Goal: Task Accomplishment & Management: Use online tool/utility

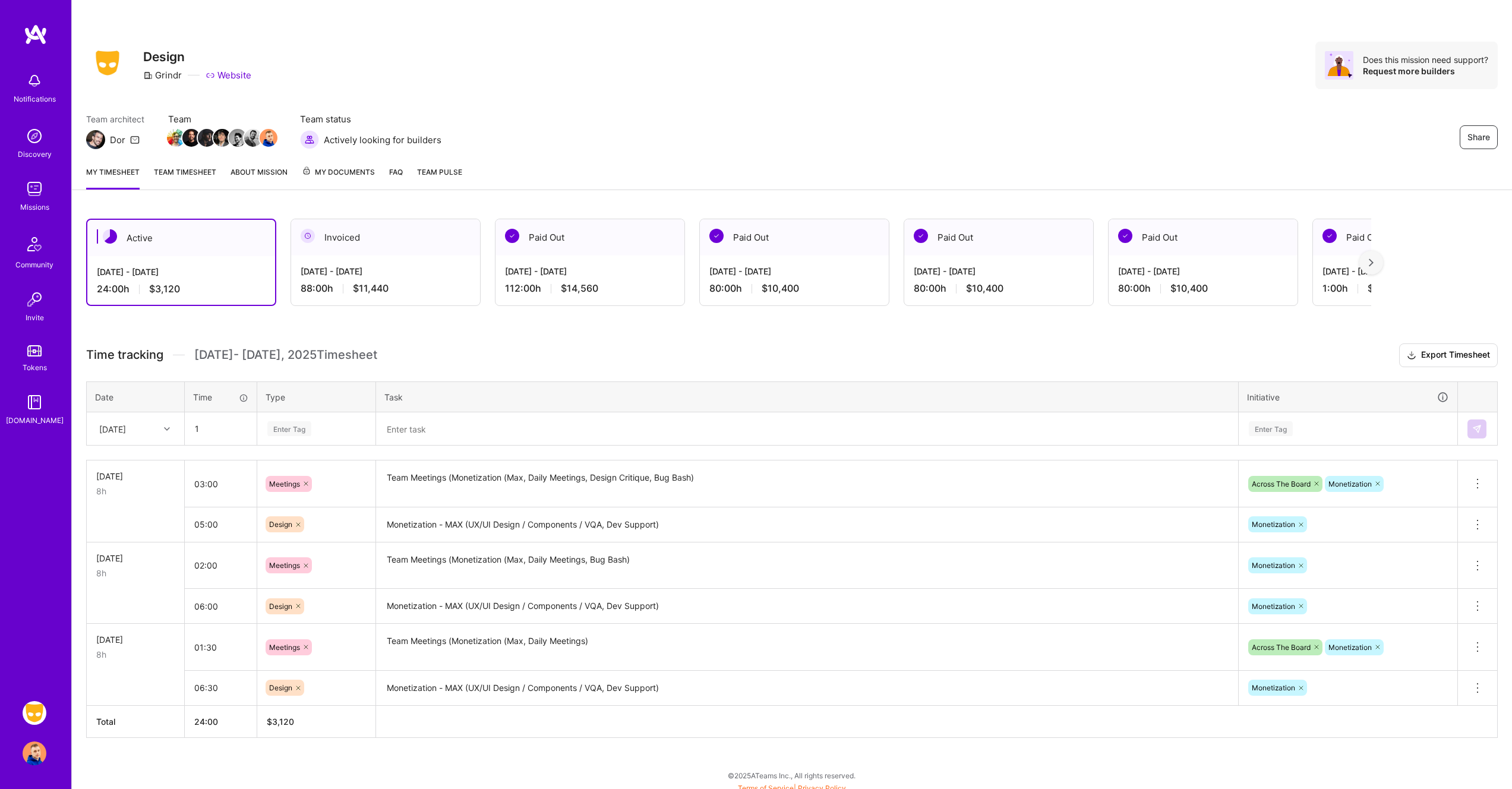
type input "01:00"
click at [291, 430] on div "Enter Tag" at bounding box center [289, 428] width 44 height 19
type input "ь"
type input "mee"
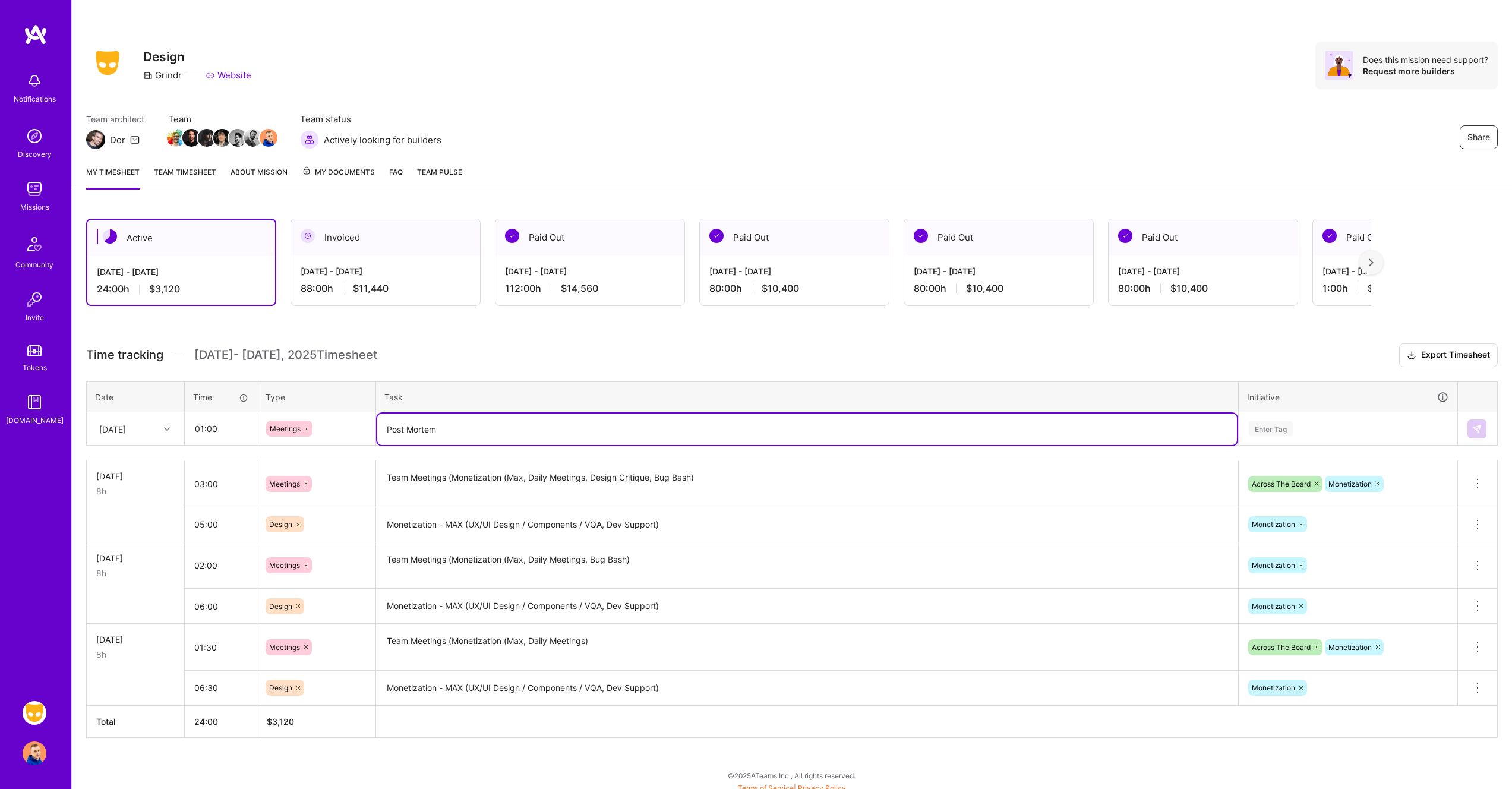
type textarea "Post Mortem"
click at [1338, 423] on div "Enter Tag" at bounding box center [1348, 429] width 201 height 15
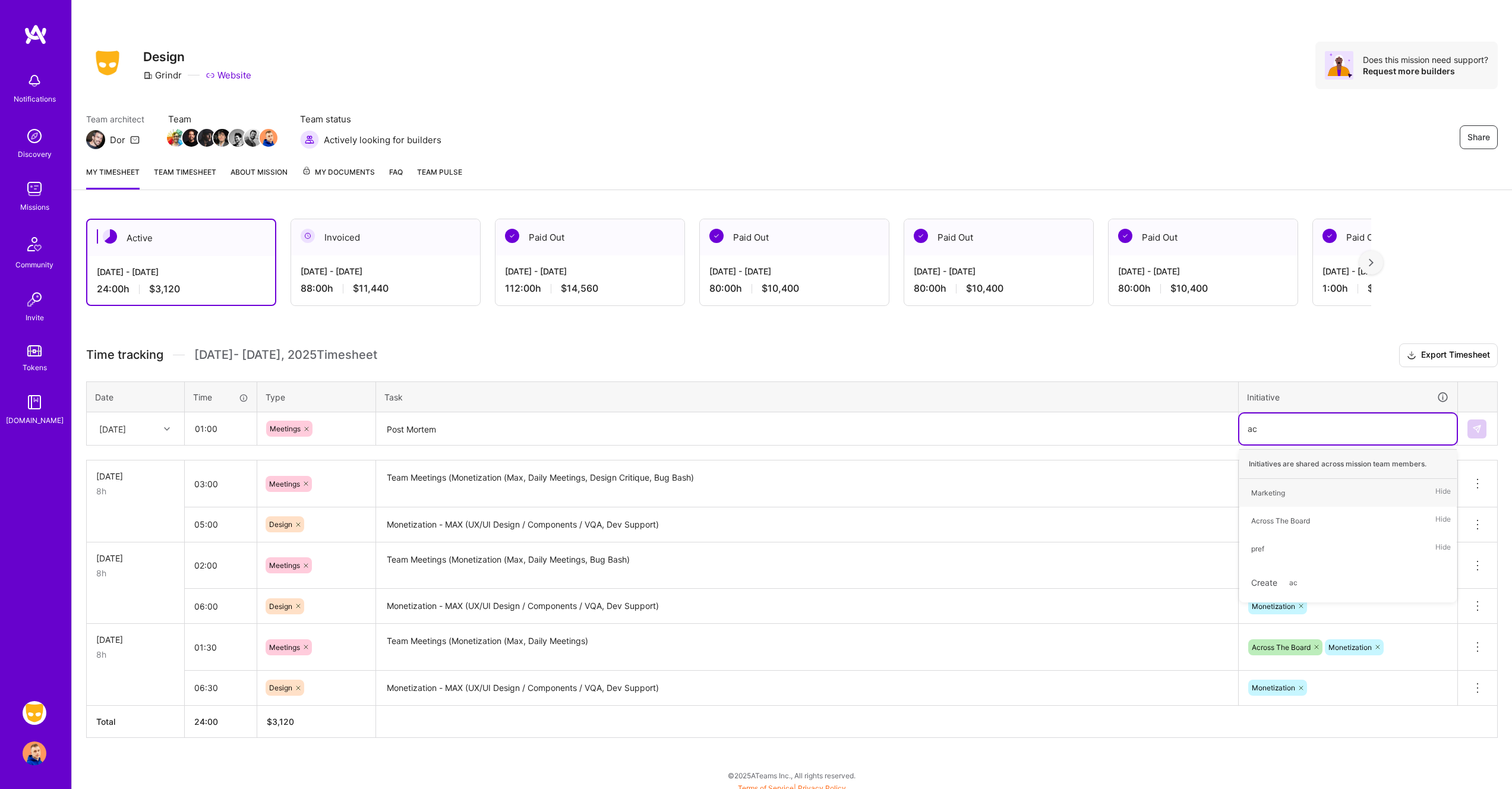
type input "acr"
click at [1321, 491] on div "Across The Board Hide" at bounding box center [1348, 492] width 218 height 28
click at [1476, 429] on img at bounding box center [1477, 429] width 10 height 10
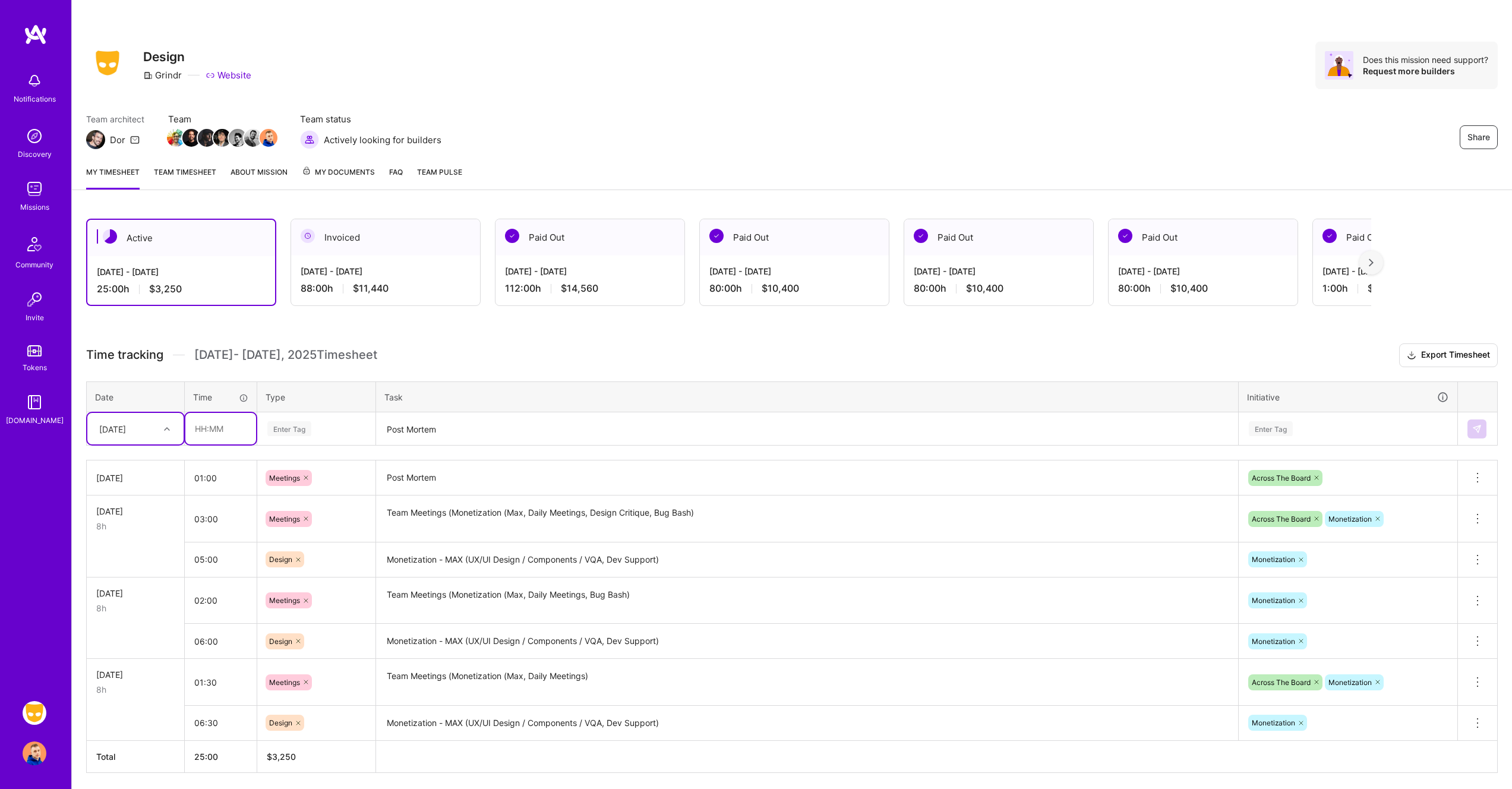
click at [228, 428] on input "text" at bounding box center [220, 429] width 71 height 32
type input "07:00"
type input "des"
click at [299, 470] on div "Design" at bounding box center [316, 467] width 117 height 28
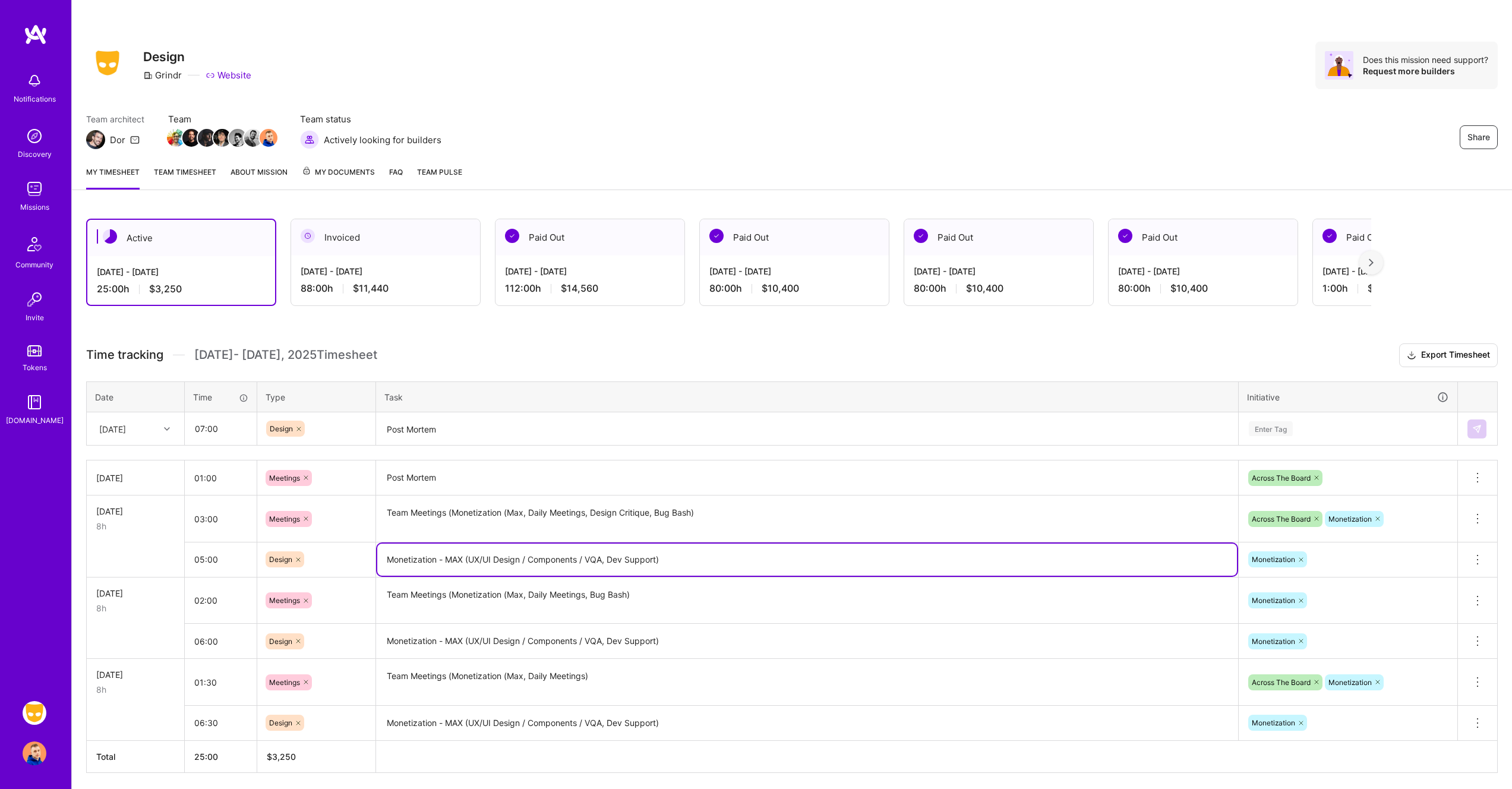
drag, startPoint x: 644, startPoint y: 556, endPoint x: 386, endPoint y: 540, distance: 258.5
click at [386, 540] on tbody "[DATE] 01:00 Meetings Post Mortem Across The Board Delete row [DATE] 8h 03:00 M…" at bounding box center [792, 600] width 1411 height 280
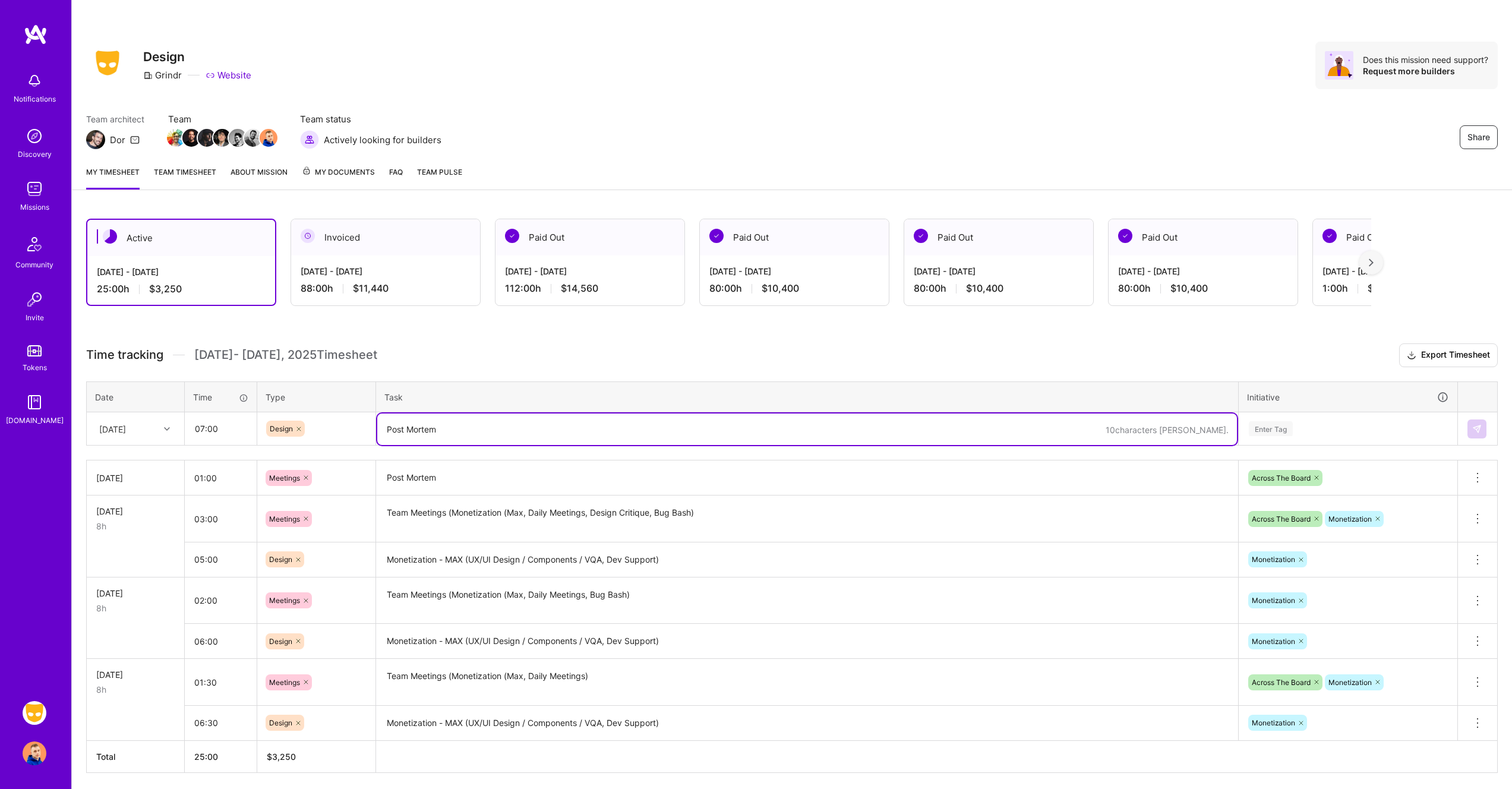
click at [458, 428] on textarea "Post Mortem" at bounding box center [807, 430] width 859 height 32
paste textarea "Monetization - MAX (UX/UI Design / Components / VQA, Dev Support)"
type textarea "Monetization - MAX (UX/UI Design / Components / VQA, Dev Support)"
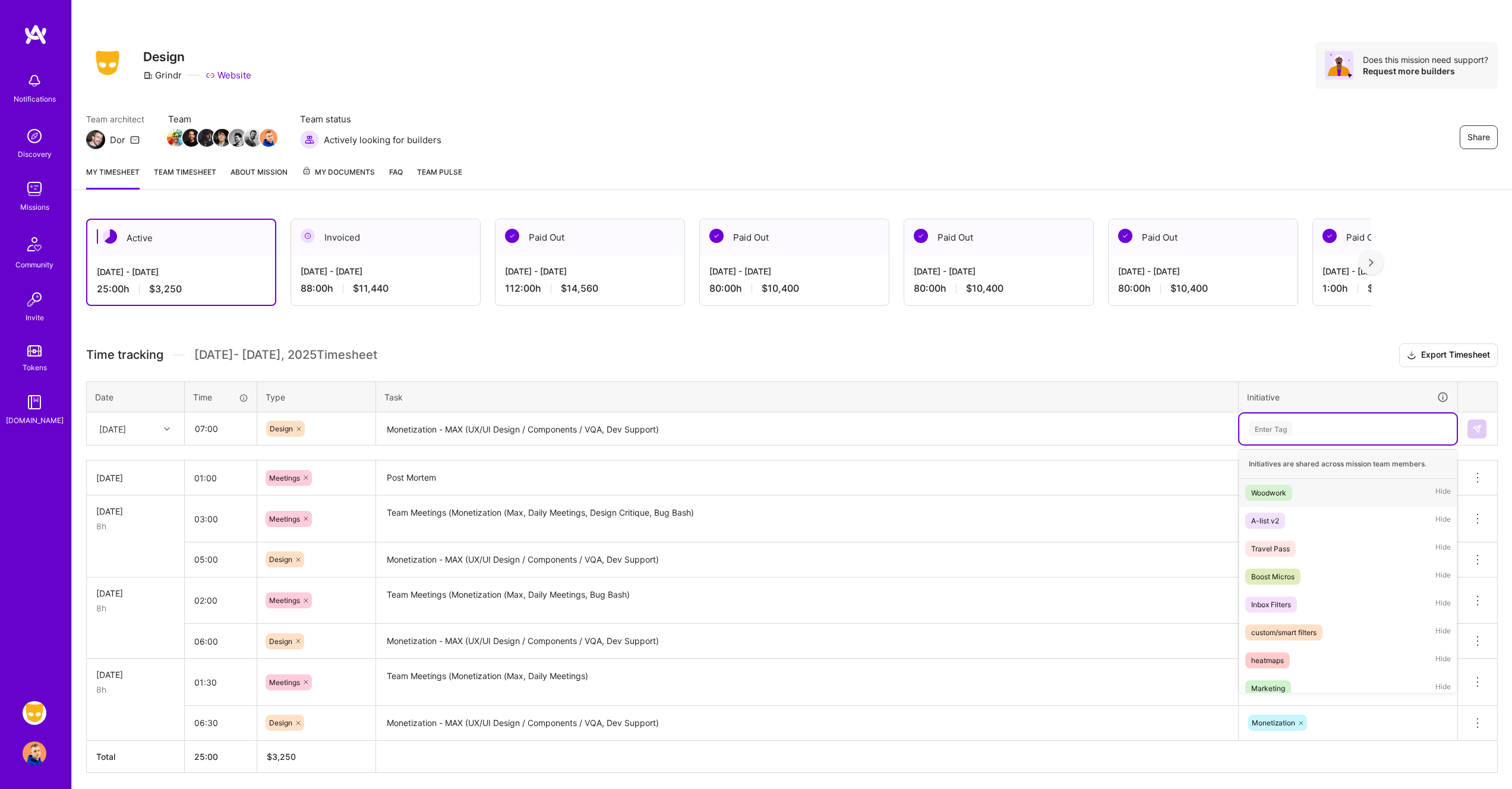
click at [1374, 420] on div "Enter Tag" at bounding box center [1348, 429] width 218 height 31
type input "mone"
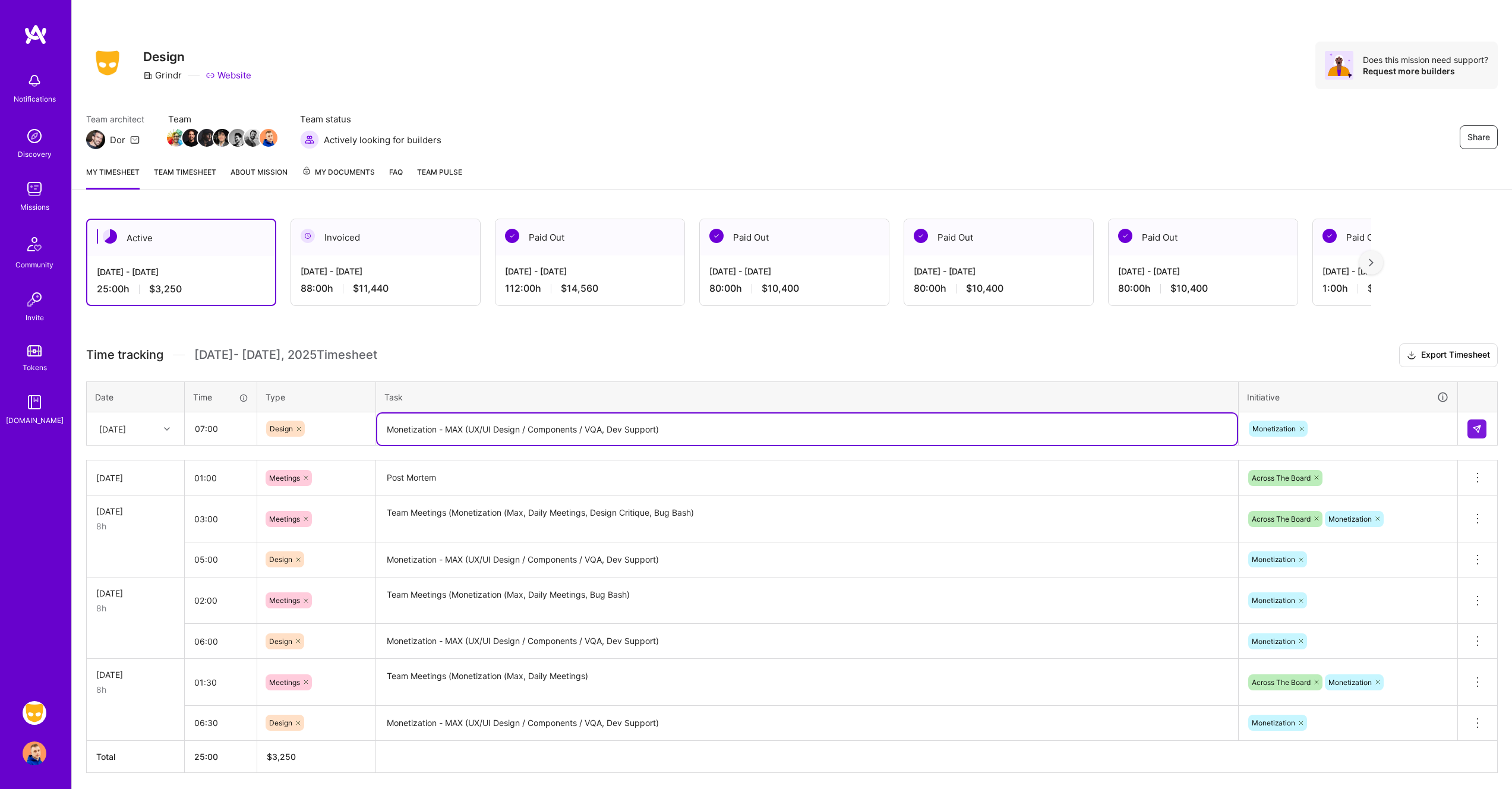
click at [714, 424] on textarea "Monetization - MAX (UX/UI Design / Components / VQA, Dev Support)" at bounding box center [807, 430] width 859 height 32
click at [1482, 424] on button at bounding box center [1477, 429] width 19 height 19
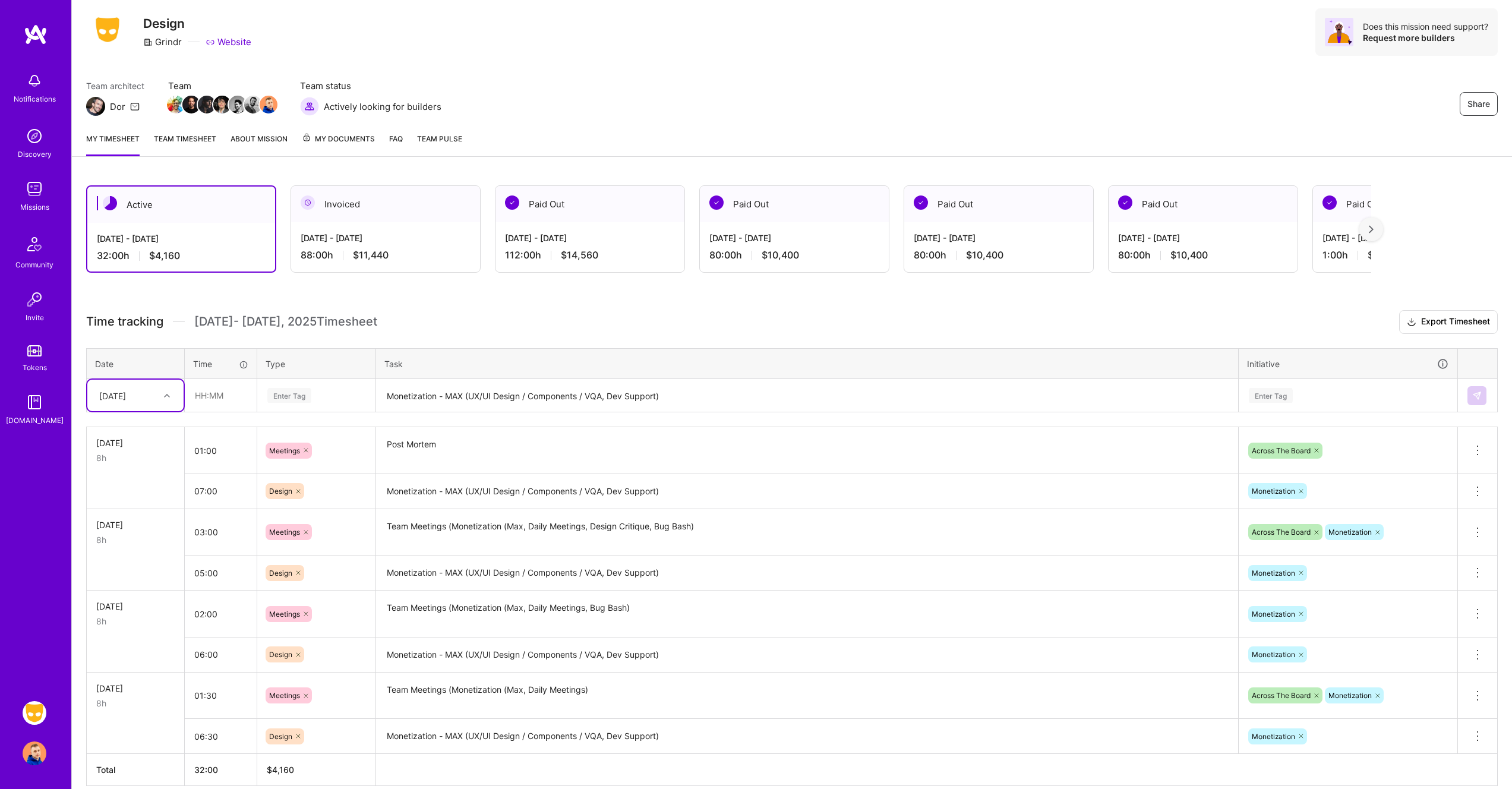
scroll to position [88, 0]
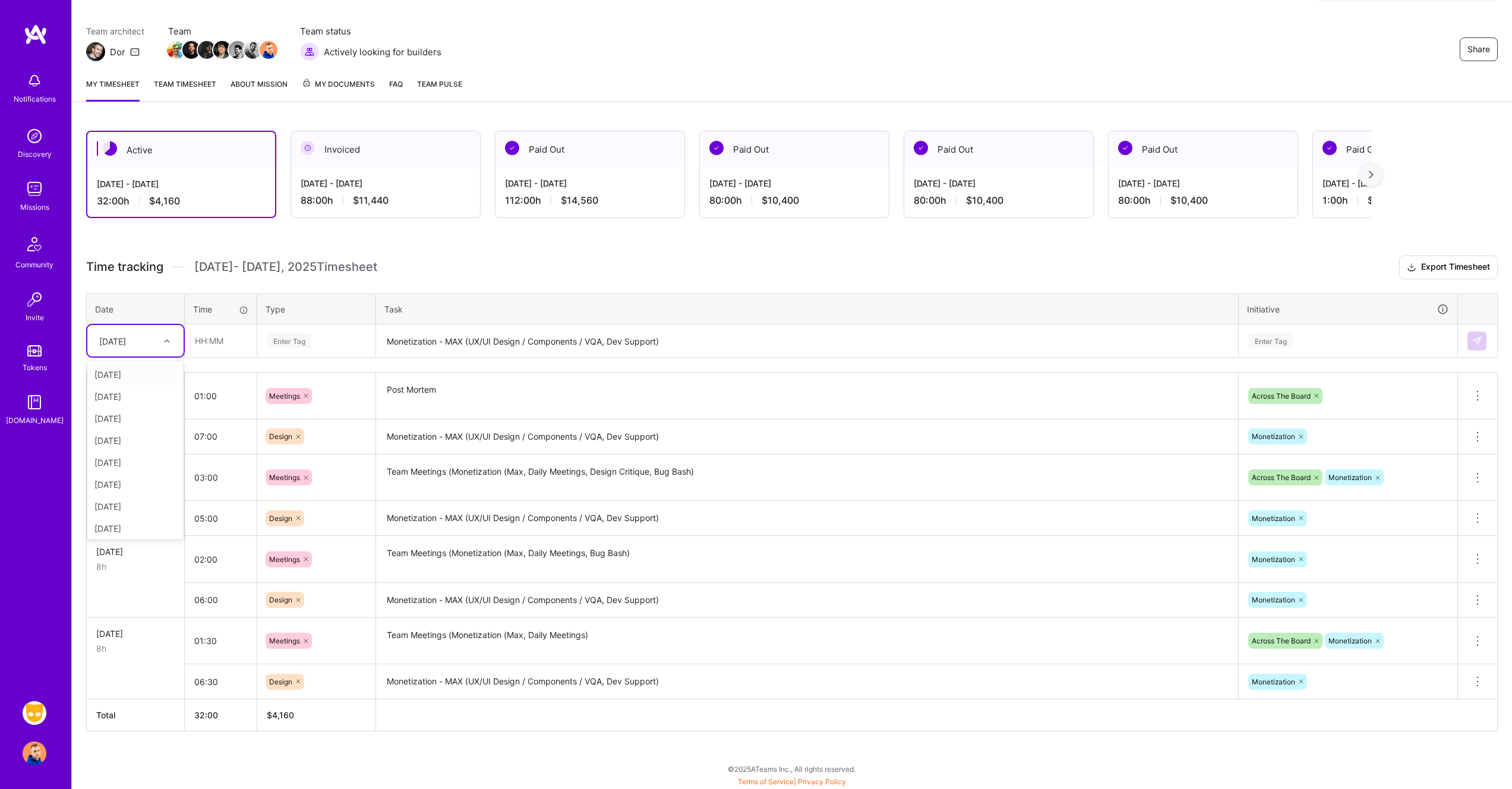
click at [160, 339] on div at bounding box center [168, 341] width 19 height 15
click at [134, 483] on div "[DATE]" at bounding box center [136, 485] width 96 height 22
click at [207, 334] on input "text" at bounding box center [220, 341] width 71 height 32
type input "02:00"
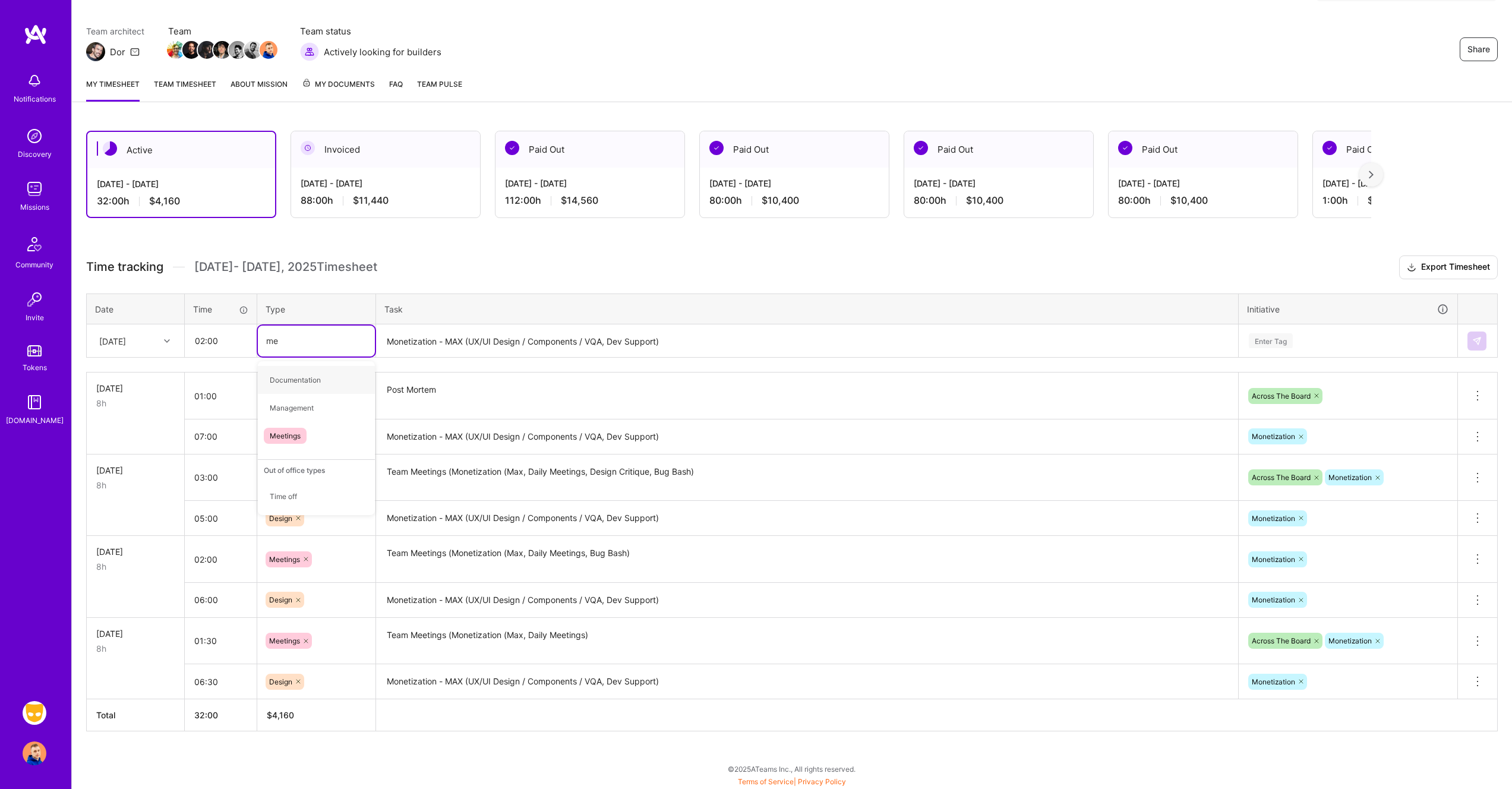
type input "mee"
click at [333, 373] on div "Meetings" at bounding box center [316, 379] width 117 height 28
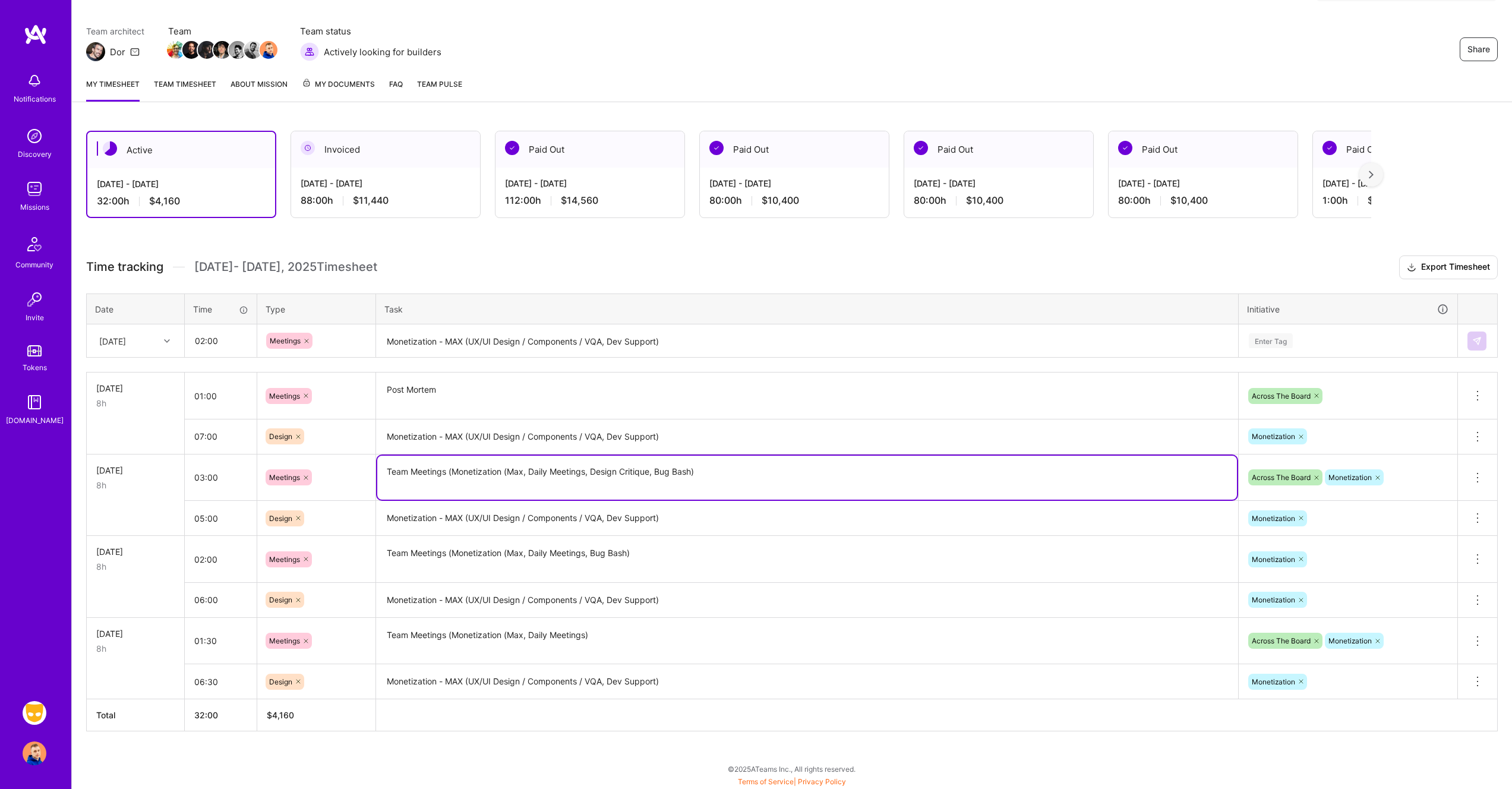
click at [648, 474] on textarea "Team Meetings (Monetization (Max, Daily Meetings, Design Critique, Bug Bash)" at bounding box center [807, 478] width 859 height 44
drag, startPoint x: 720, startPoint y: 474, endPoint x: 380, endPoint y: 463, distance: 340.2
click at [380, 463] on textarea "Team Meetings (Monetization (Max, Daily Meetings, Design Critique, Bug Bash)" at bounding box center [807, 478] width 859 height 44
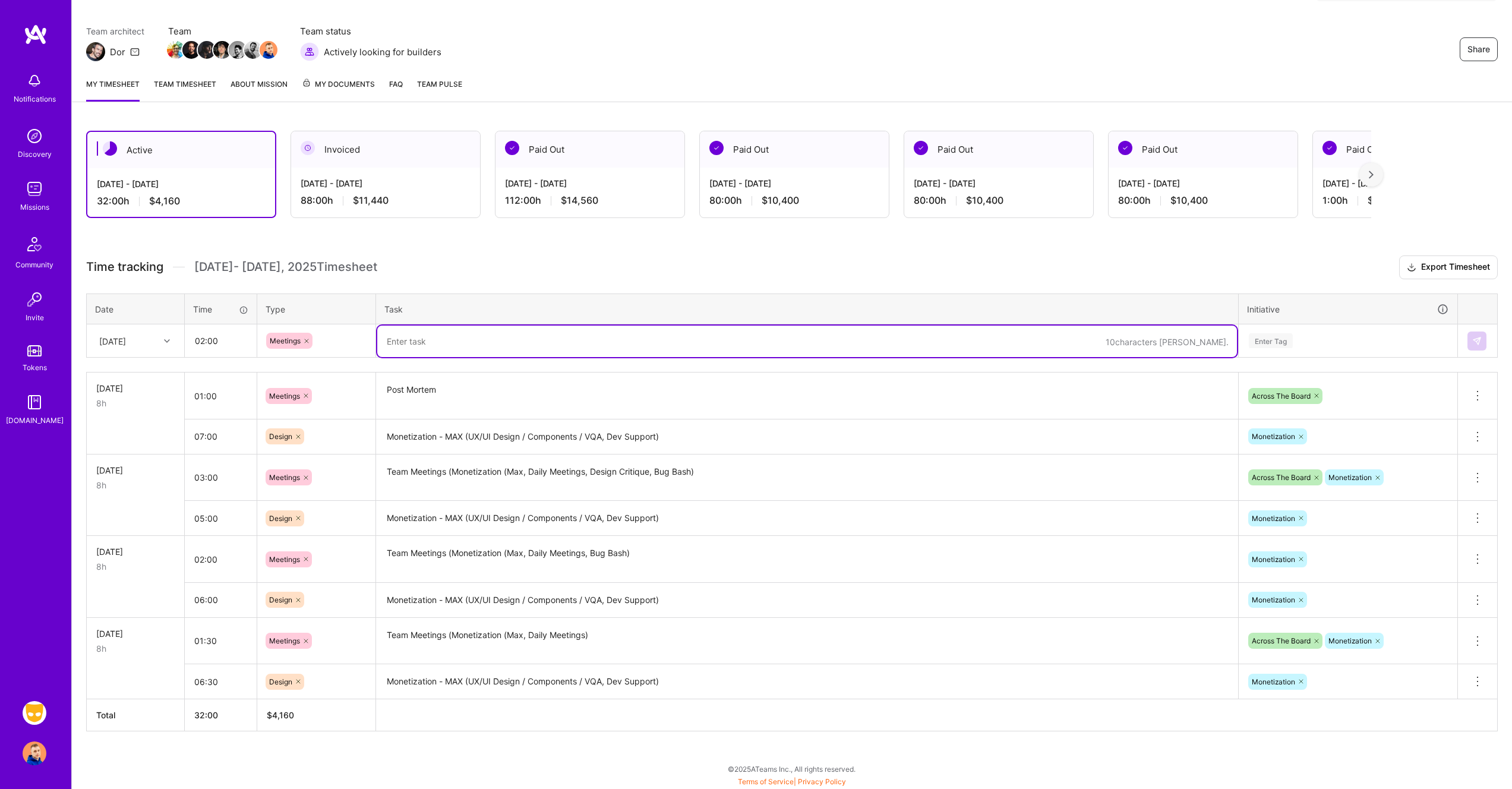
click at [465, 340] on textarea at bounding box center [807, 341] width 859 height 32
paste textarea "Team Meetings (Monetization (Max, Daily Meetings, Design Critique, Bug Bash)"
drag, startPoint x: 693, startPoint y: 341, endPoint x: 594, endPoint y: 340, distance: 99.0
click at [594, 340] on textarea "Team Meetings (Monetization (Max, Daily Meetings, Design Critique, Bug Bash)" at bounding box center [807, 341] width 859 height 32
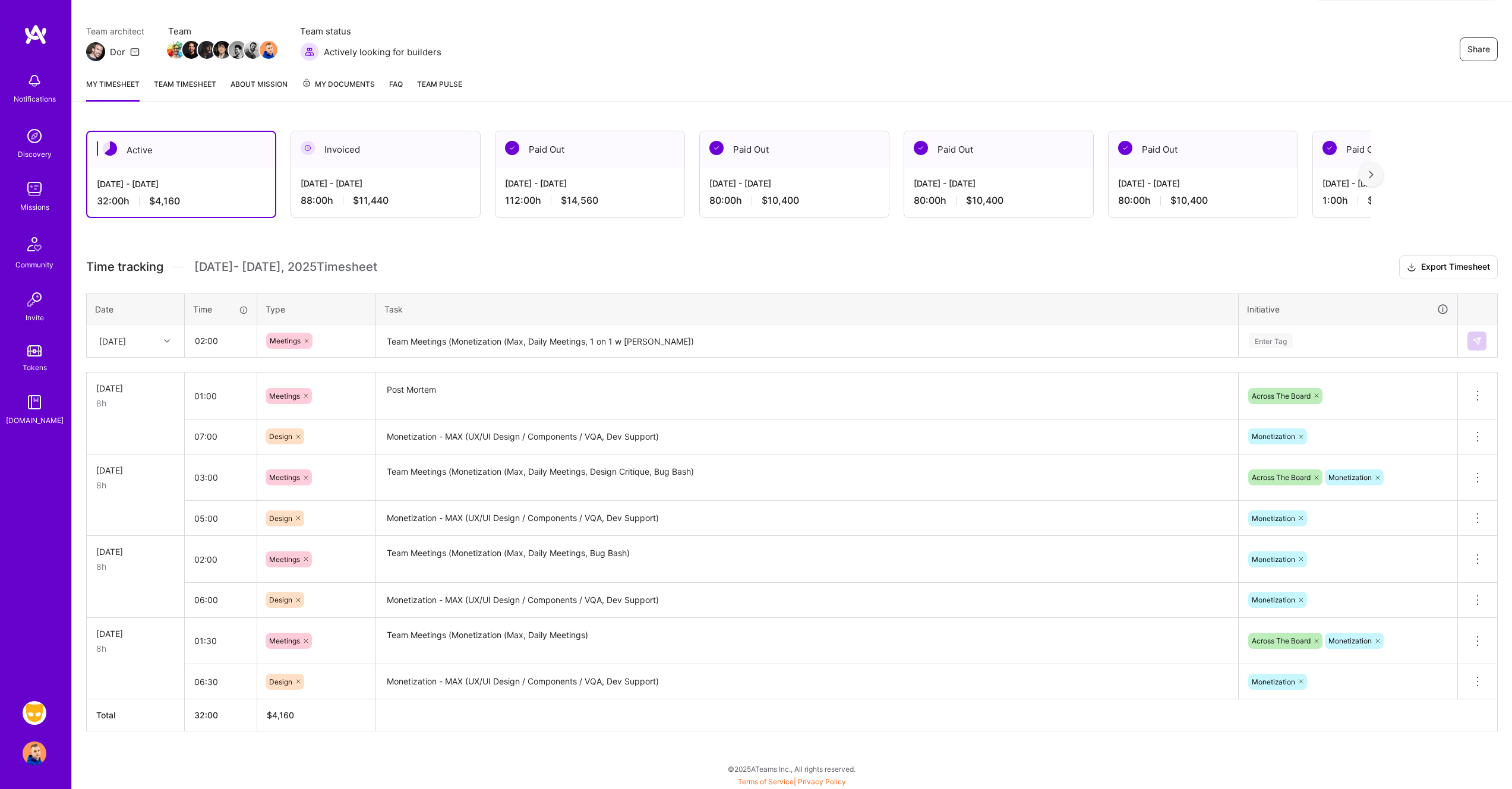
click at [738, 277] on h3 "Time tracking [DATE] - [DATE] Timesheet Export Timesheet" at bounding box center [792, 267] width 1411 height 24
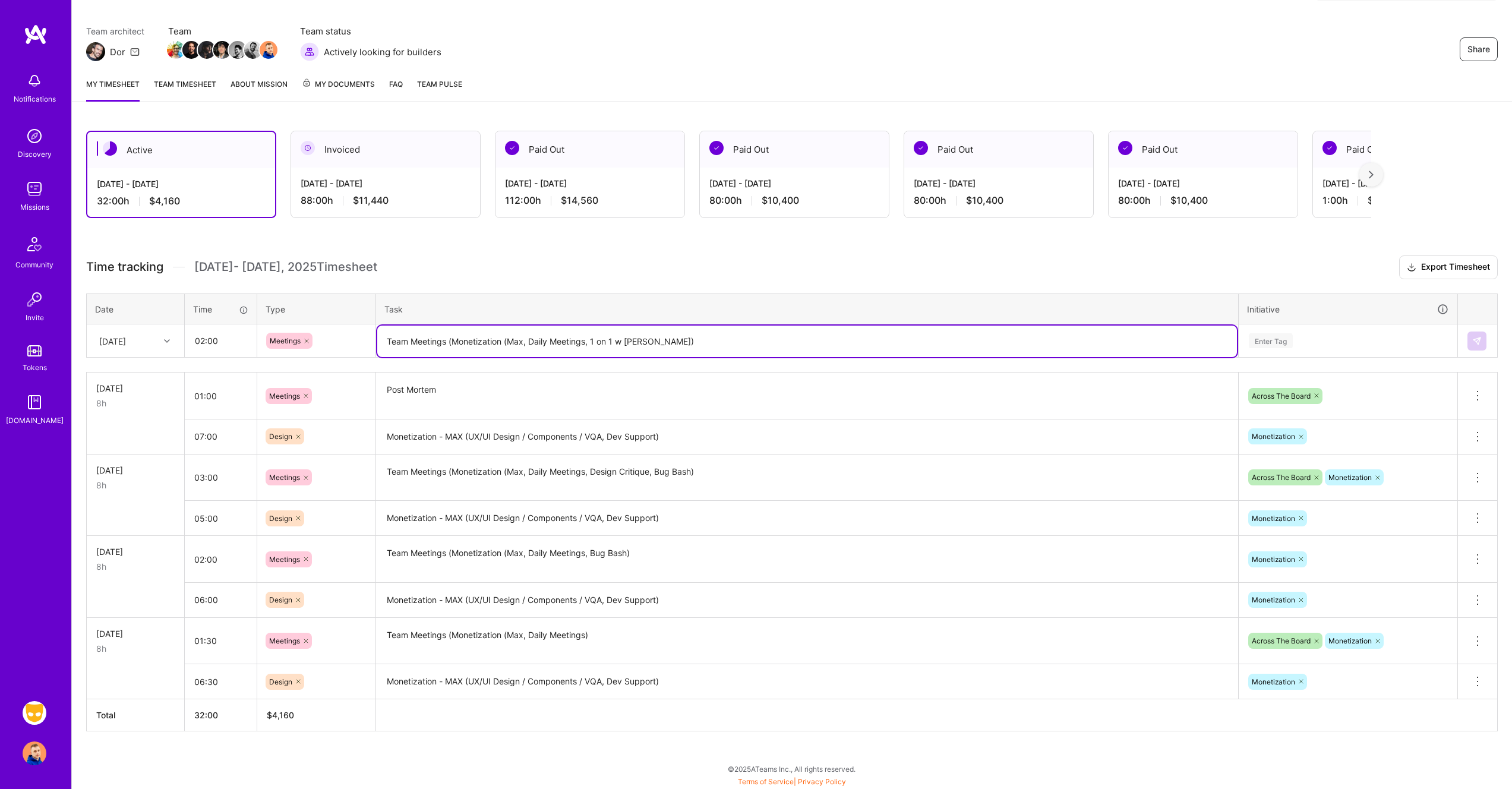
drag, startPoint x: 525, startPoint y: 339, endPoint x: 509, endPoint y: 336, distance: 16.3
click at [509, 336] on textarea "Team Meetings (Monetization (Max, Daily Meetings, 1 on 1 w [PERSON_NAME])" at bounding box center [807, 341] width 859 height 32
type textarea "Team Meetings (Monetization (Bug Bash, Daily Meetings, 1 on 1 w [PERSON_NAME])"
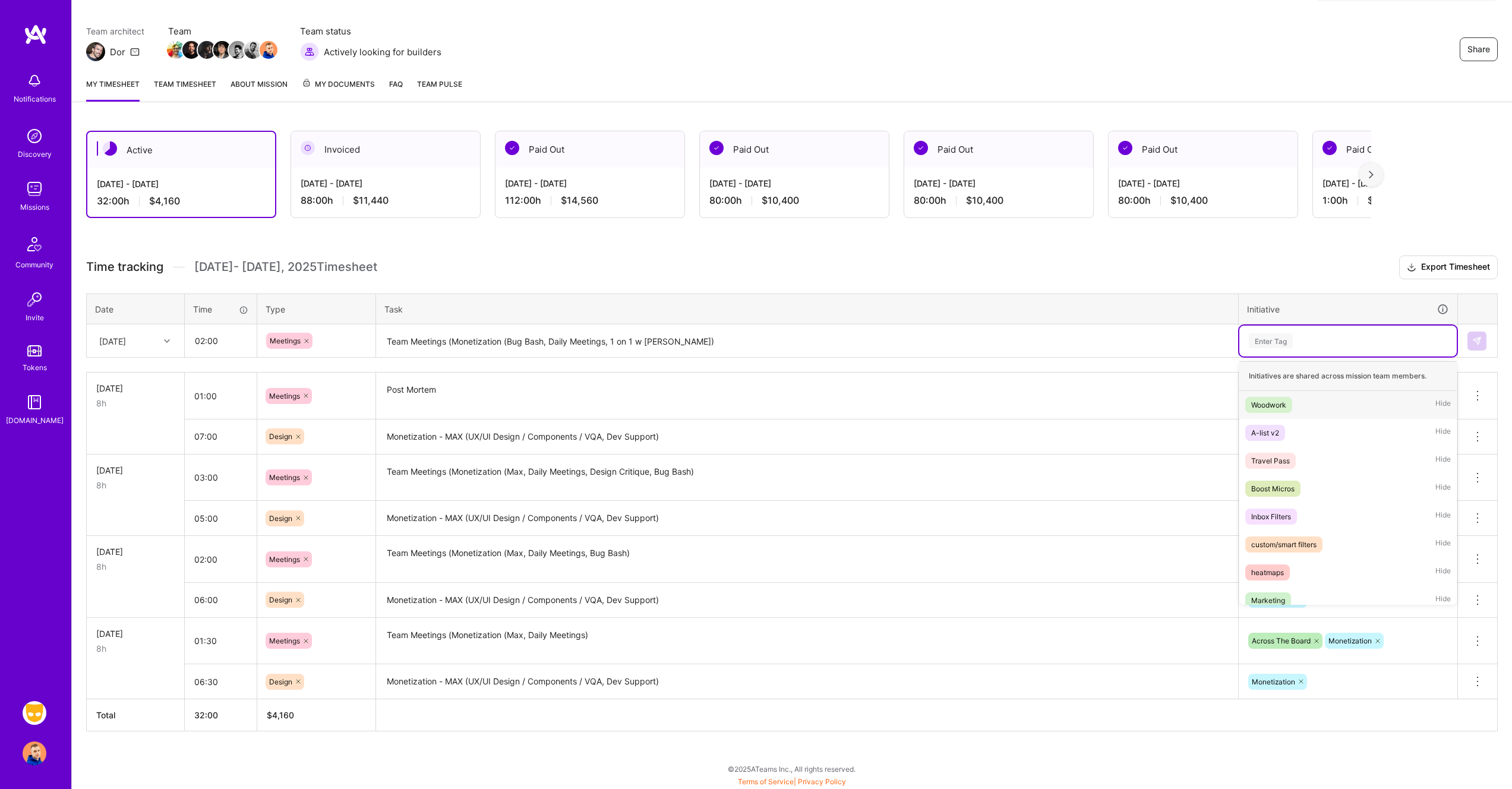
click at [1281, 336] on div "Enter Tag" at bounding box center [1271, 340] width 44 height 19
type input "ac"
click at [1312, 426] on span "Across The Board" at bounding box center [1280, 432] width 71 height 16
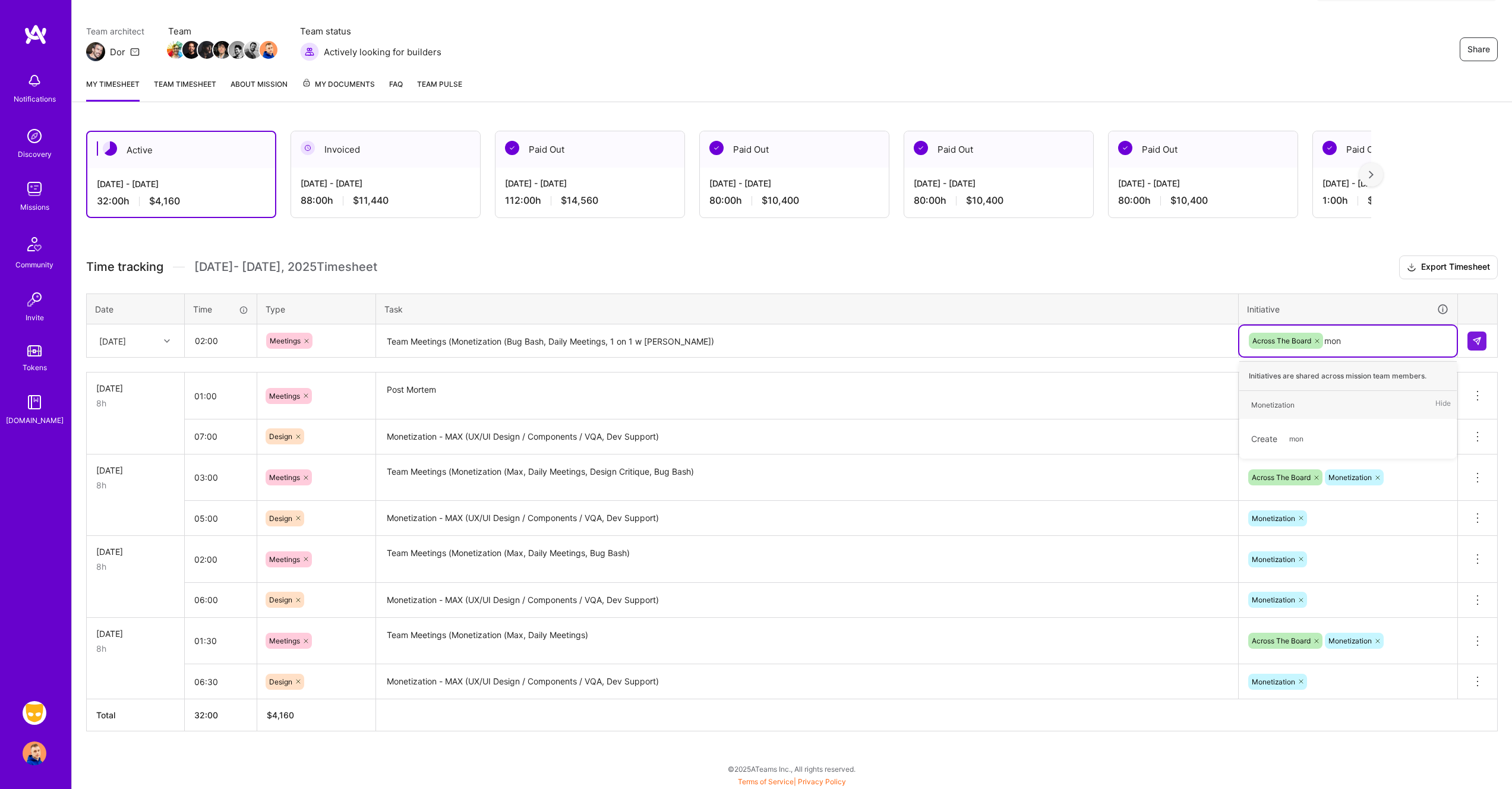
type input "mone"
click at [1476, 337] on img at bounding box center [1477, 341] width 10 height 10
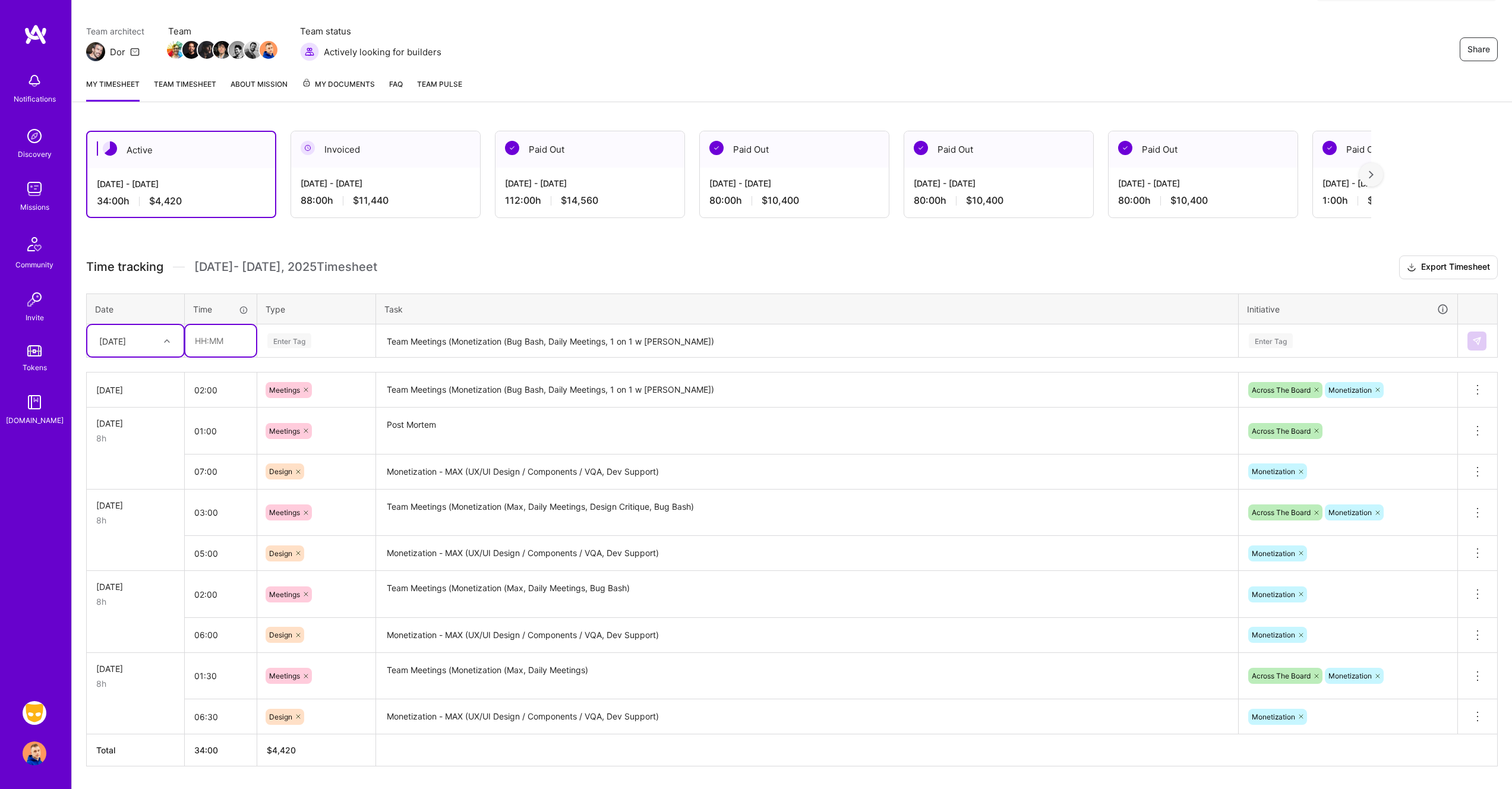
click at [208, 339] on input "text" at bounding box center [220, 341] width 71 height 32
type input "06:00"
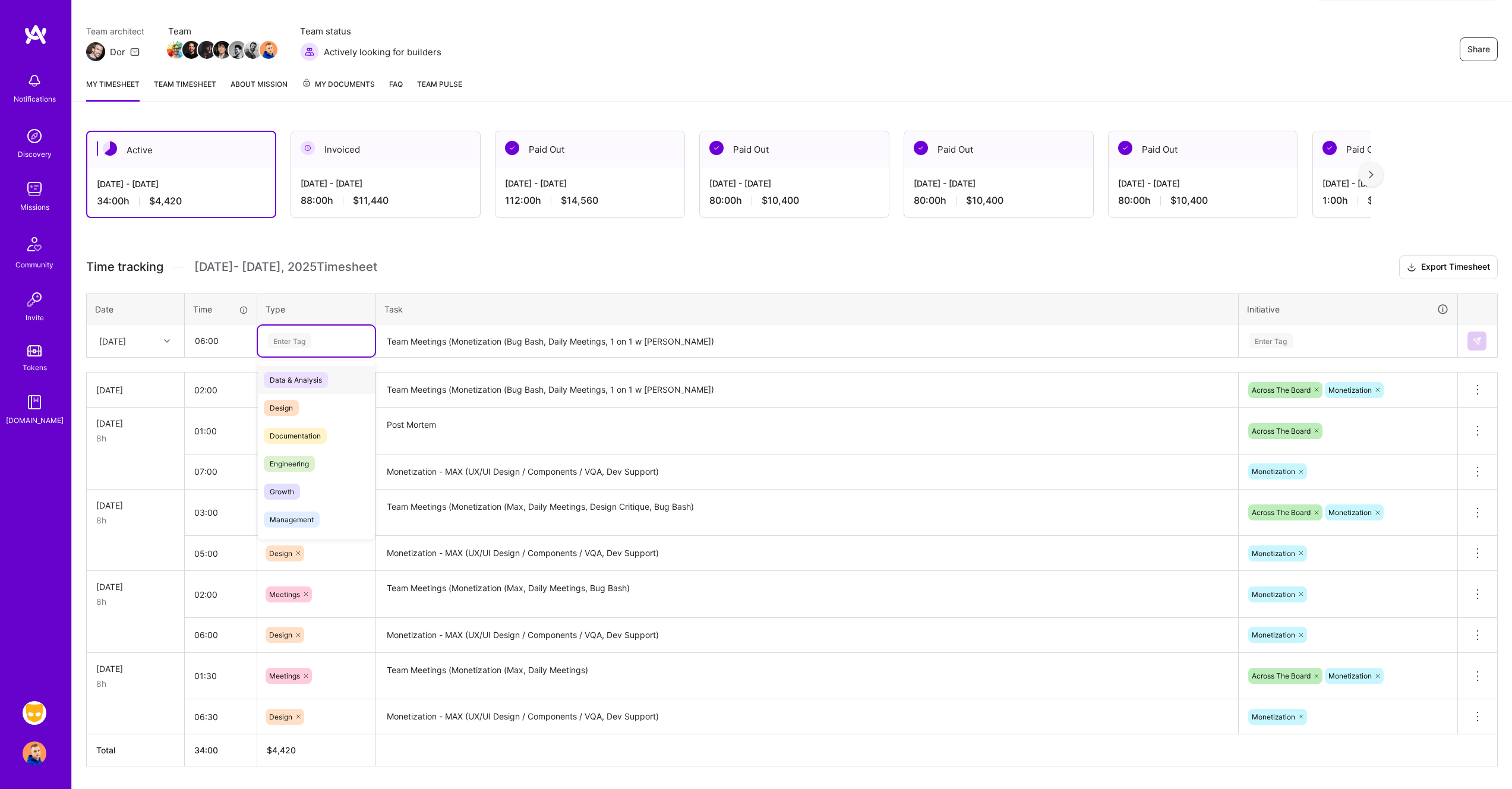
click at [292, 337] on div "Enter Tag" at bounding box center [289, 340] width 44 height 19
click at [298, 399] on div "Design" at bounding box center [316, 408] width 117 height 28
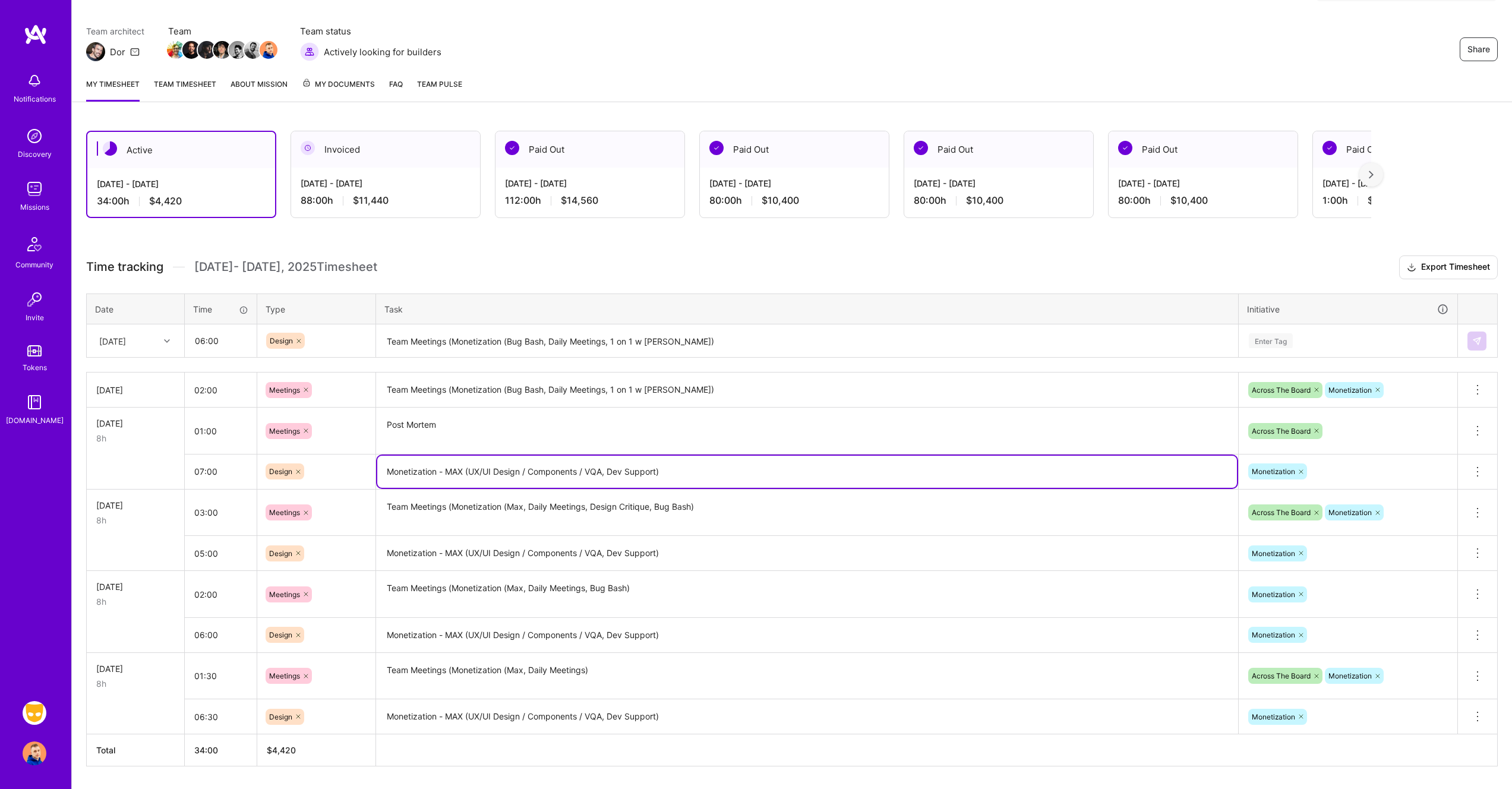
drag, startPoint x: 385, startPoint y: 469, endPoint x: 465, endPoint y: 467, distance: 80.0
click at [465, 467] on textarea "Monetization - MAX (UX/UI Design / Components / VQA, Dev Support)" at bounding box center [807, 472] width 859 height 32
drag, startPoint x: 670, startPoint y: 473, endPoint x: 355, endPoint y: 473, distance: 315.0
click at [355, 473] on tr "07:00 Design Monetization - MAX (UX/UI Design / Components / VQA, Dev Support) …" at bounding box center [792, 471] width 1411 height 35
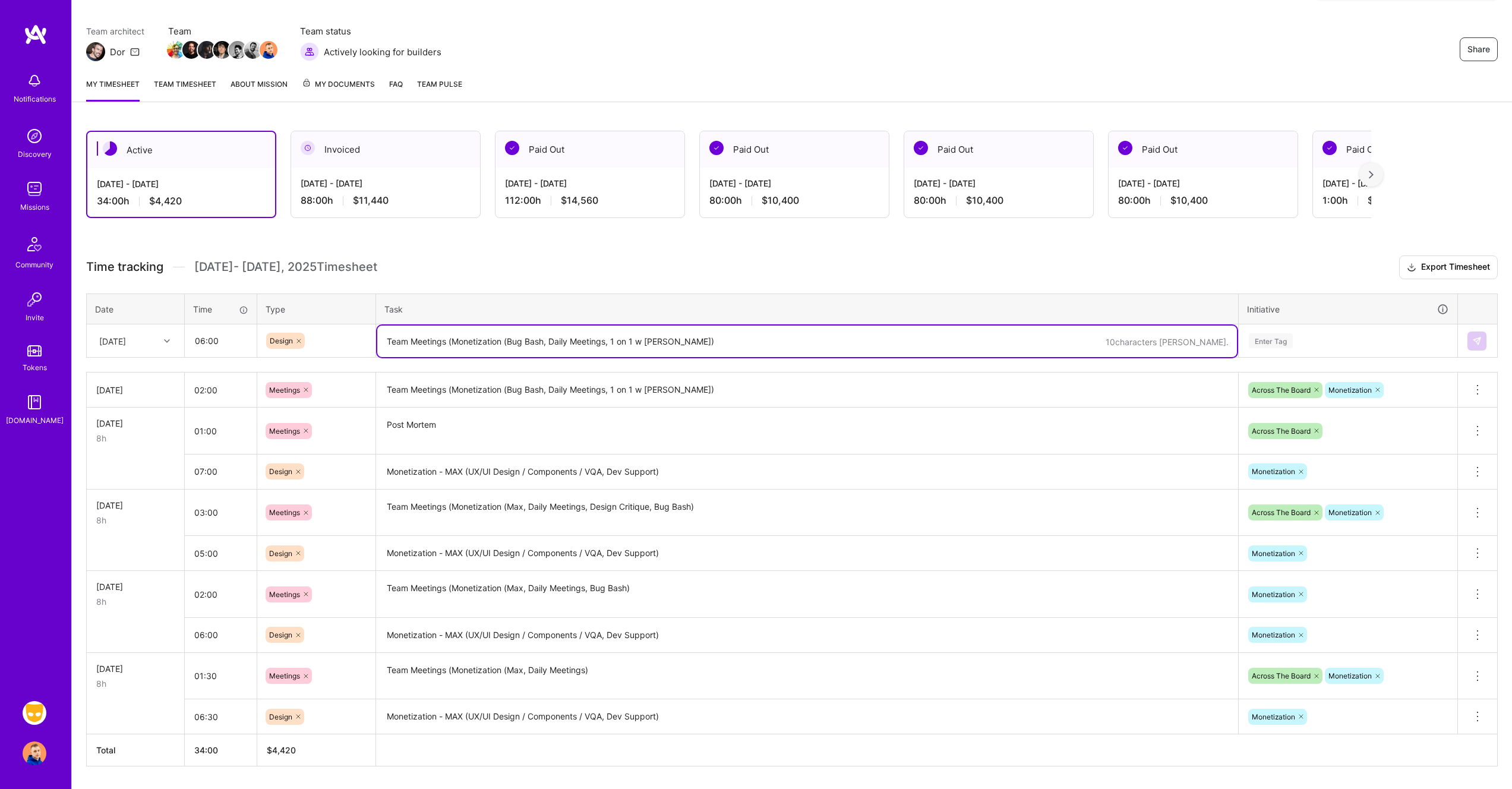
click at [511, 340] on textarea "Team Meetings (Monetization (Bug Bash, Daily Meetings, 1 on 1 w [PERSON_NAME])" at bounding box center [807, 341] width 859 height 32
paste textarea "Monetization - MAX (UX/UI Design / Components / VQA, Dev Support)"
type textarea "Monetization - MAX (UX/UI Design / Components / VQA, Dev Support)"
click at [1356, 333] on div "Enter Tag" at bounding box center [1348, 341] width 201 height 15
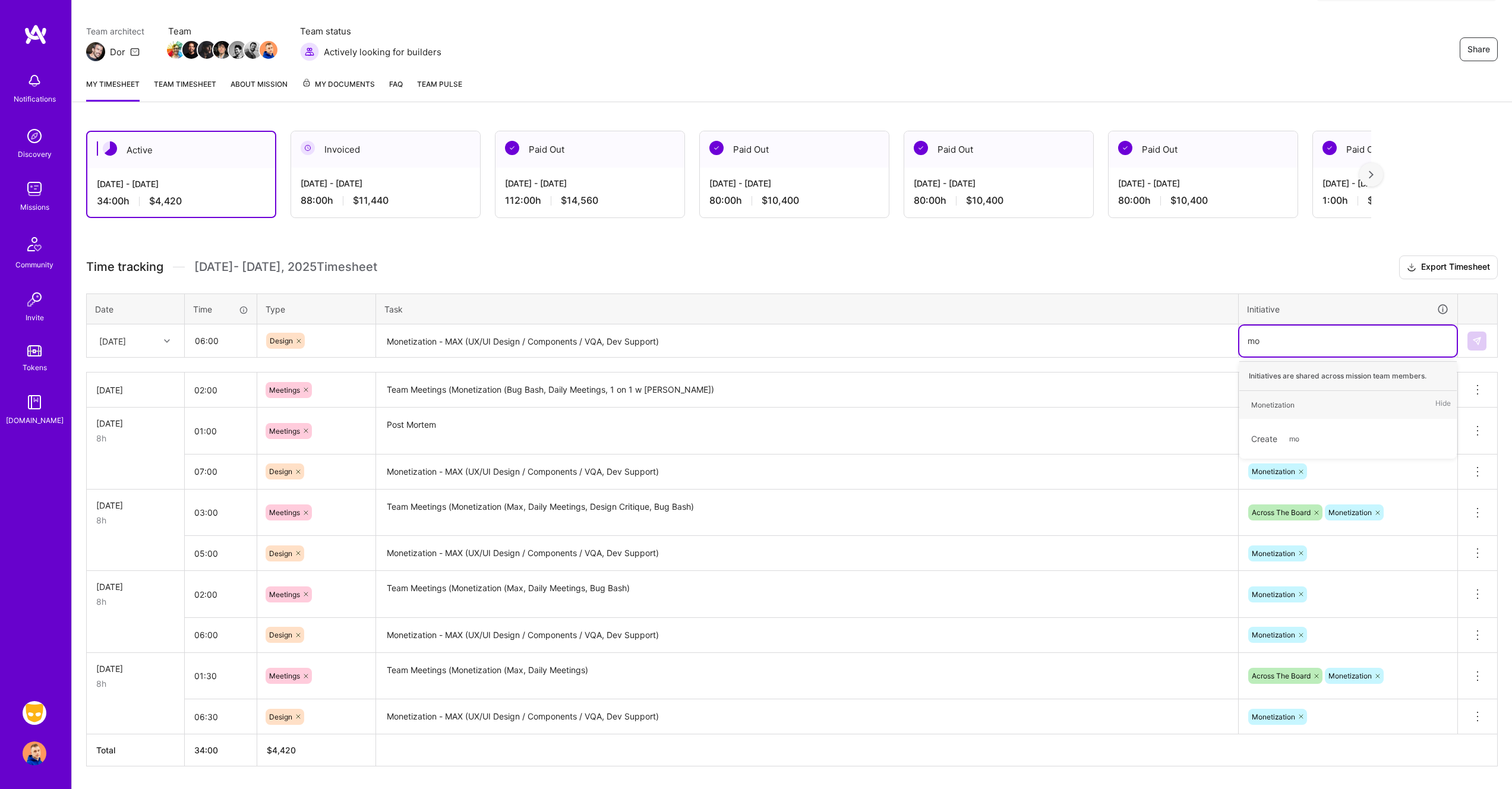
type input "mon"
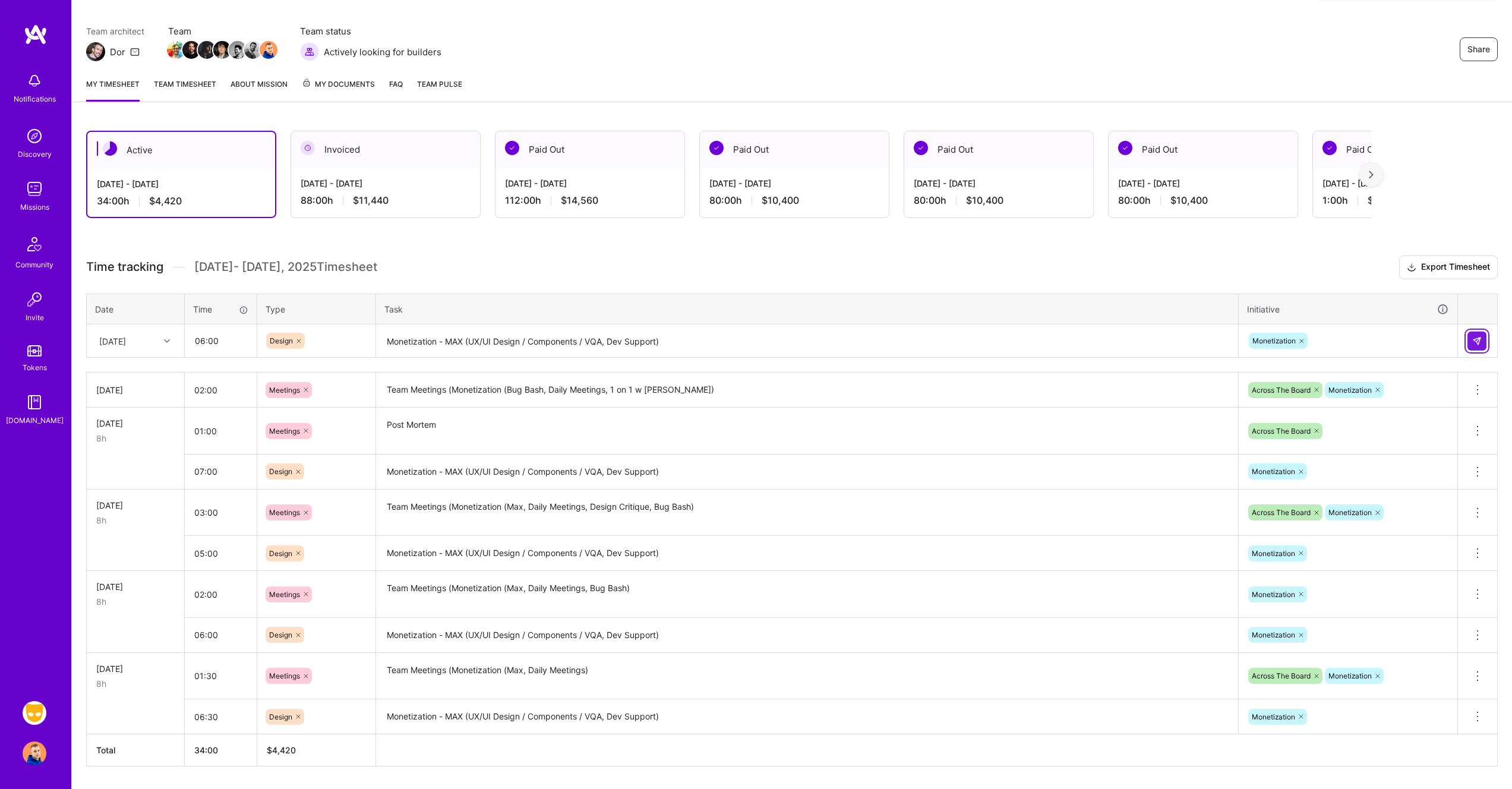
click at [1480, 344] on img at bounding box center [1477, 341] width 10 height 10
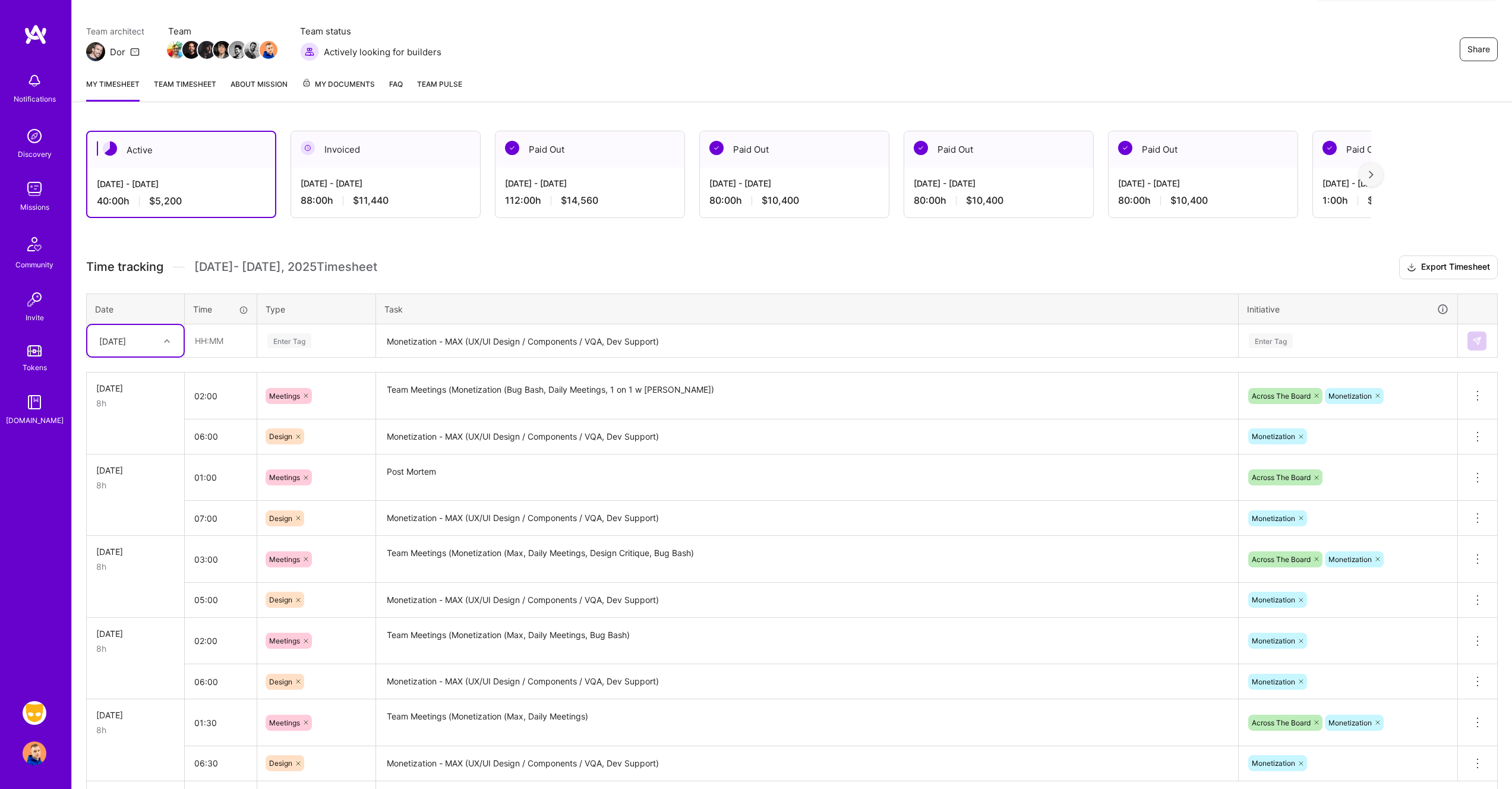
click at [812, 256] on h3 "Time tracking [DATE] - [DATE] Timesheet Export Timesheet" at bounding box center [792, 267] width 1411 height 24
